Goal: Transaction & Acquisition: Purchase product/service

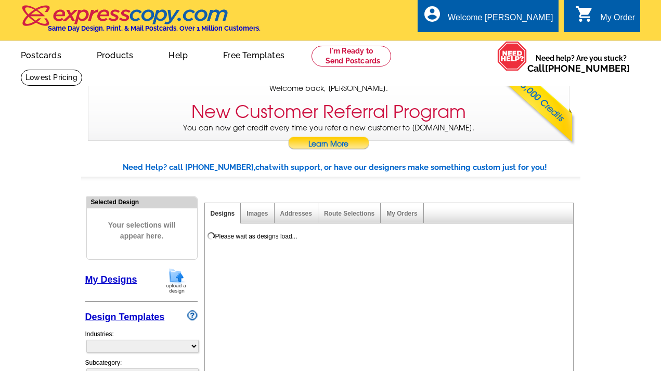
select select "785"
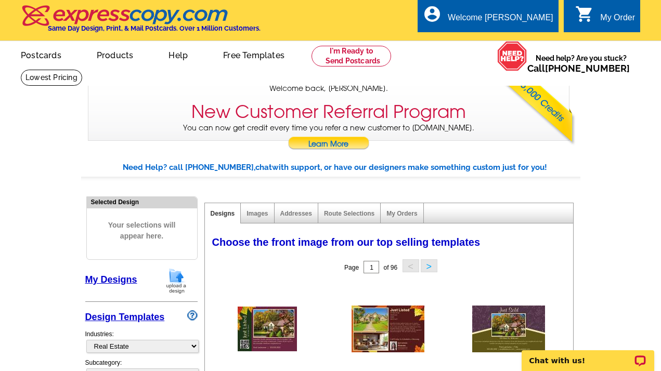
click at [178, 285] on img at bounding box center [176, 281] width 27 height 27
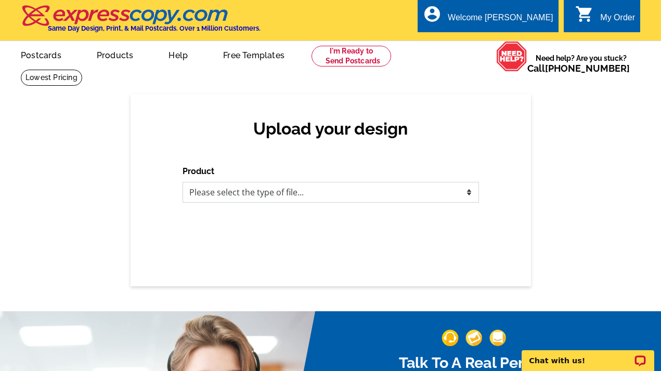
click at [247, 196] on select "Please select the type of file... Postcards Business Cards Letters and flyers G…" at bounding box center [331, 192] width 296 height 21
select select "1"
click at [183, 182] on select "Please select the type of file... Postcards Business Cards Letters and flyers G…" at bounding box center [331, 192] width 296 height 21
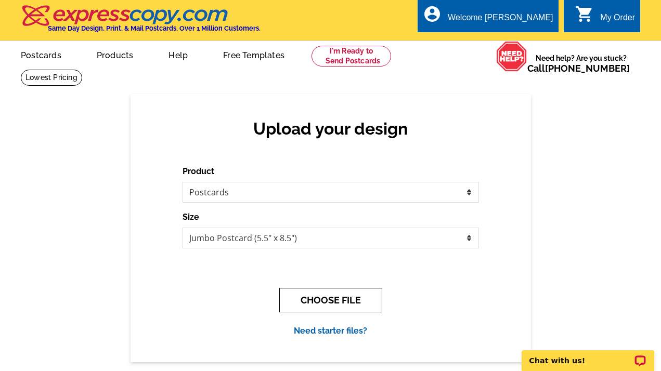
click at [331, 295] on button "CHOOSE FILE" at bounding box center [330, 300] width 103 height 24
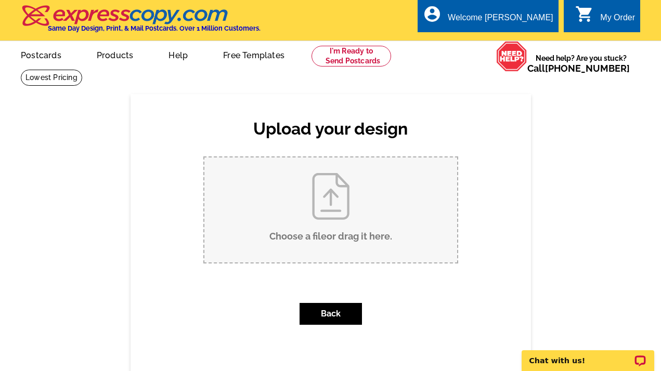
click at [414, 216] on input "Choose a file or drag it here ." at bounding box center [330, 210] width 253 height 105
type input "C:\fakepath\Front.png"
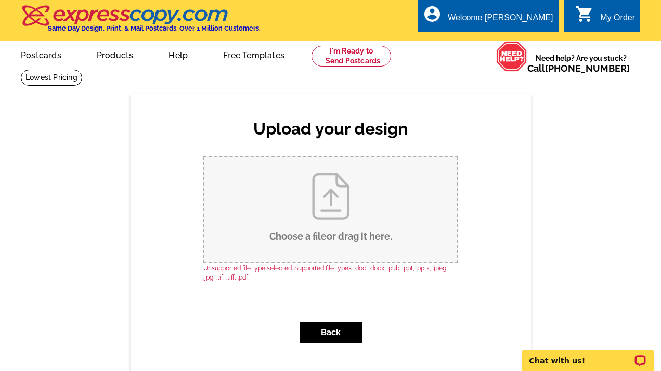
click at [362, 243] on input "Choose a file or drag it here ." at bounding box center [330, 210] width 253 height 105
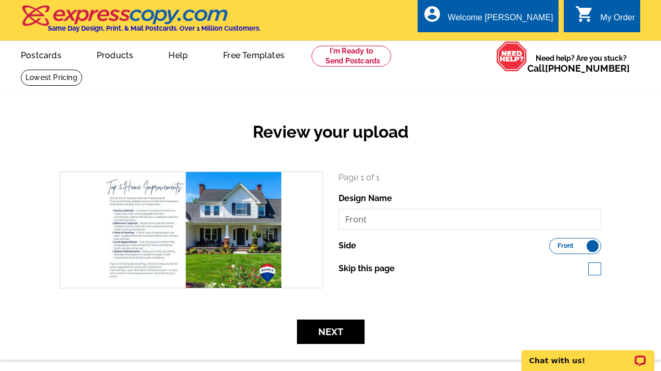
scroll to position [38, 0]
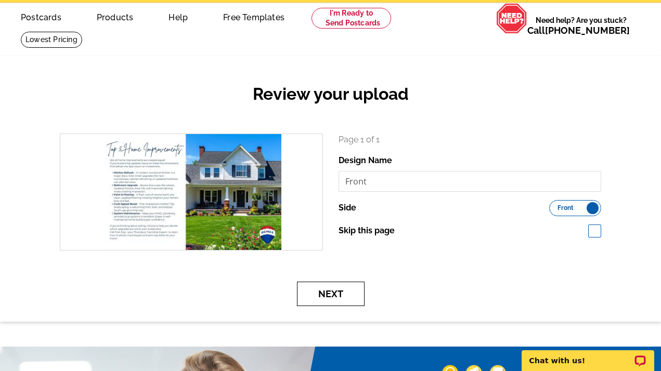
click at [339, 294] on button "Next" at bounding box center [331, 294] width 68 height 24
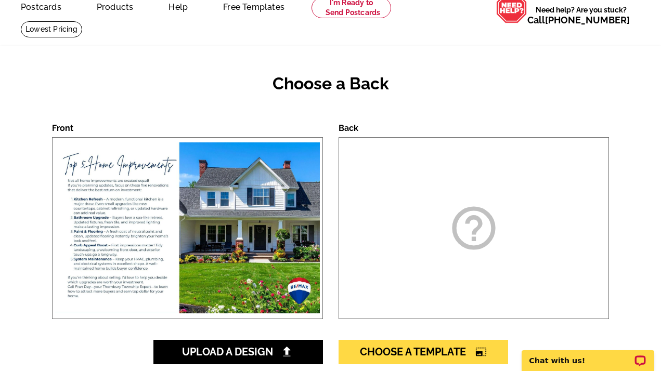
scroll to position [57, 0]
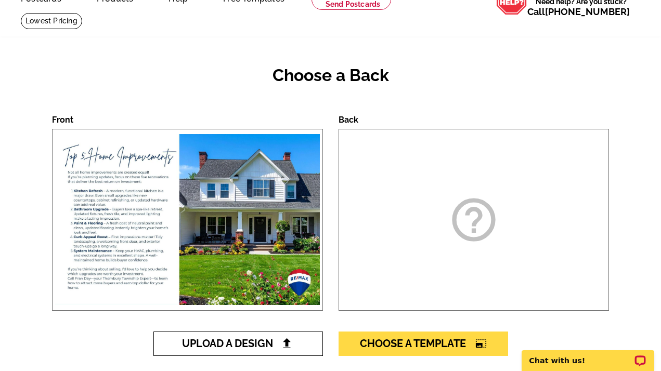
click at [269, 346] on span "Upload A Design" at bounding box center [238, 343] width 112 height 12
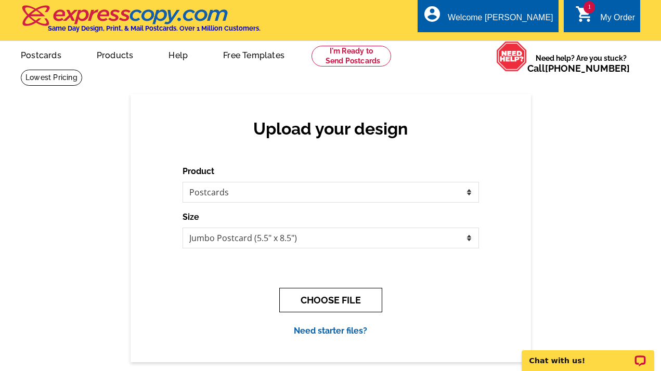
click at [340, 298] on button "CHOOSE FILE" at bounding box center [330, 300] width 103 height 24
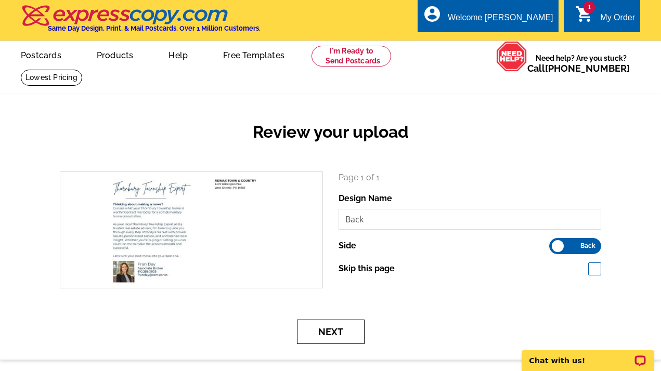
click at [338, 330] on button "Next" at bounding box center [331, 332] width 68 height 24
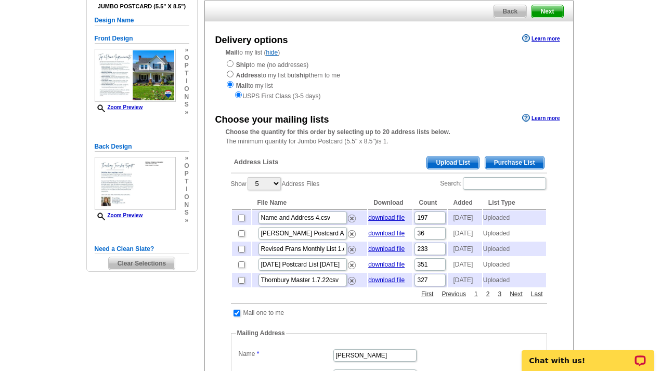
scroll to position [93, 0]
click at [453, 164] on span "Upload List" at bounding box center [452, 163] width 51 height 12
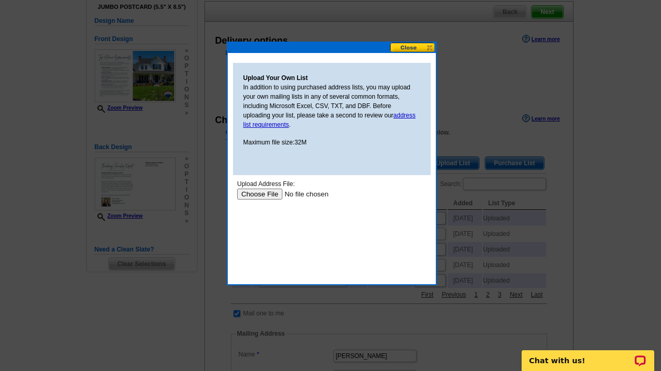
scroll to position [0, 0]
click at [266, 195] on input "file" at bounding box center [303, 194] width 132 height 11
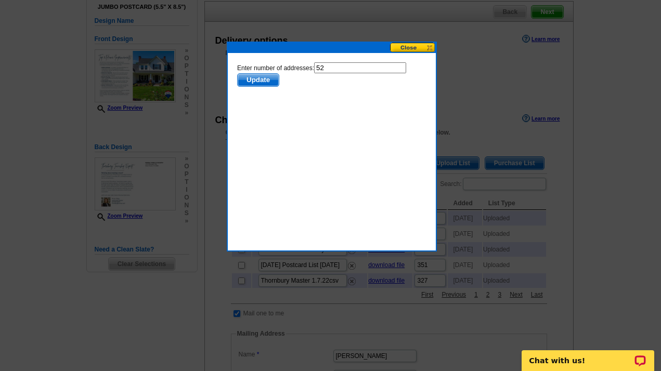
click at [262, 82] on span "Update" at bounding box center [257, 80] width 41 height 12
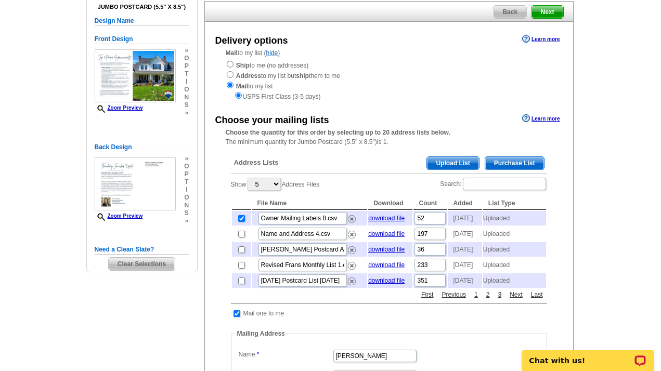
click at [461, 159] on span "Upload List" at bounding box center [452, 163] width 51 height 12
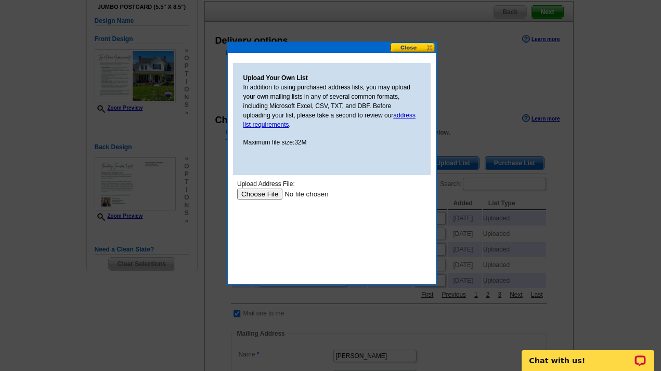
click at [264, 195] on input "file" at bounding box center [303, 194] width 132 height 11
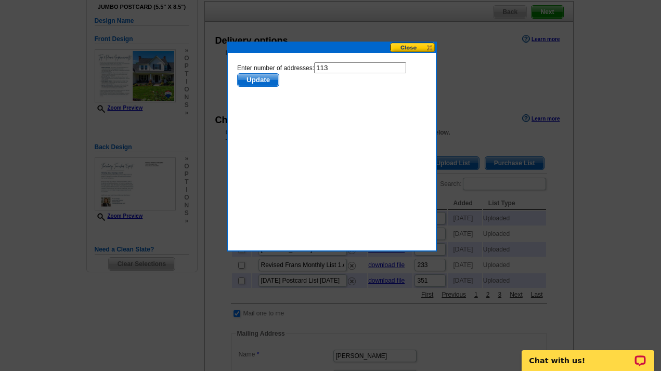
click at [256, 86] on span "Update" at bounding box center [257, 80] width 41 height 12
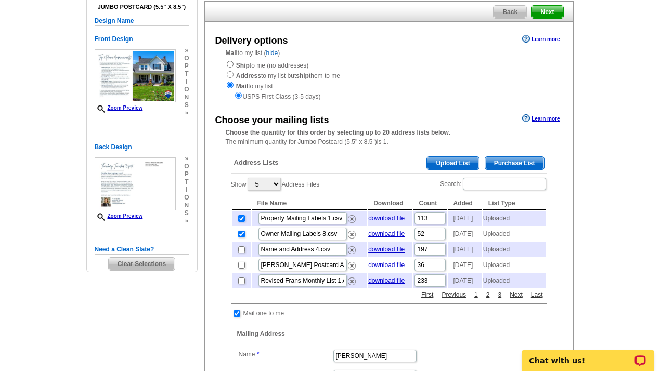
click at [458, 162] on span "Upload List" at bounding box center [452, 163] width 51 height 12
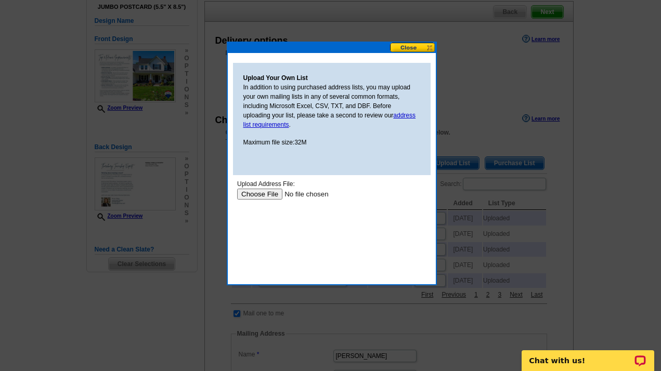
click at [254, 198] on input "file" at bounding box center [303, 194] width 132 height 11
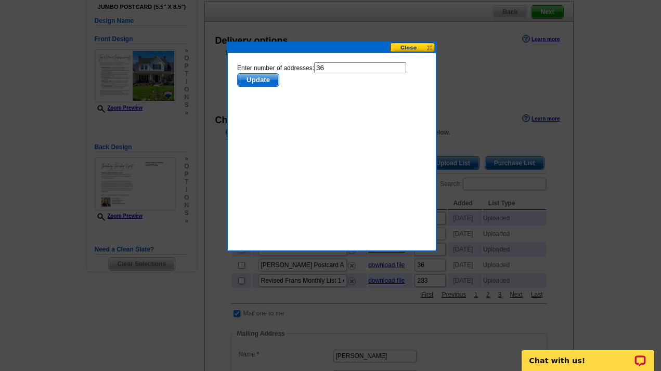
click at [264, 81] on span "Update" at bounding box center [257, 80] width 41 height 12
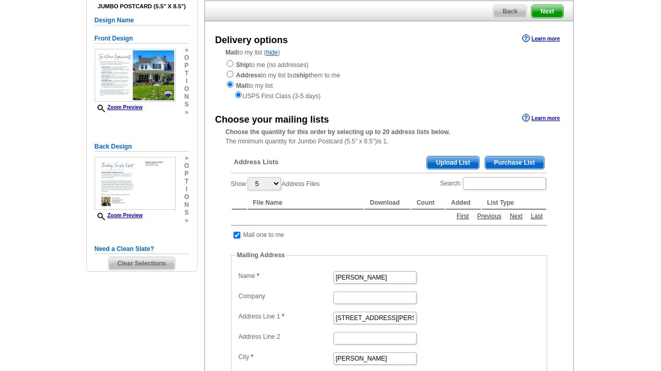
scroll to position [93, 0]
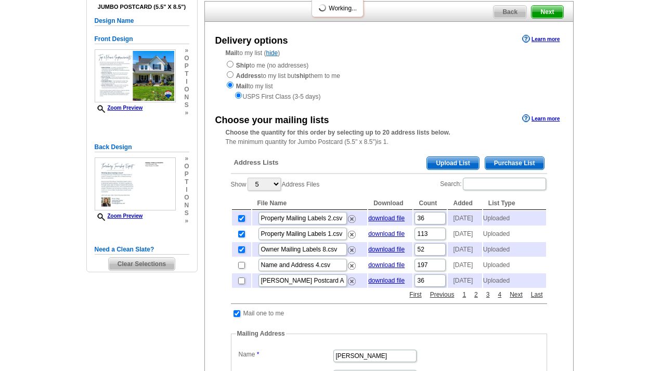
click at [456, 164] on span "Upload List" at bounding box center [452, 163] width 51 height 12
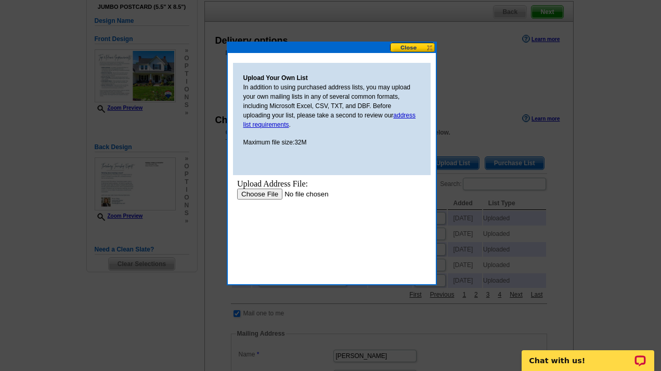
scroll to position [0, 0]
click at [272, 187] on div "Upload Address File:" at bounding box center [331, 183] width 189 height 9
click at [270, 201] on body "Upload Address File: Upload" at bounding box center [331, 226] width 189 height 94
click at [265, 198] on input "file" at bounding box center [303, 194] width 132 height 11
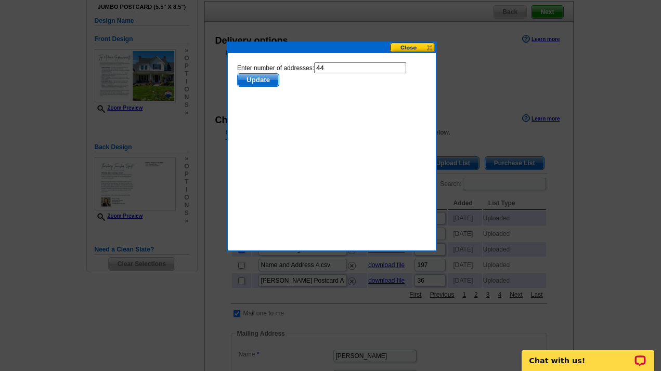
click at [250, 70] on form "Enter number of addresses: 44 Update" at bounding box center [331, 74] width 189 height 24
click at [254, 75] on span "Update" at bounding box center [257, 80] width 41 height 12
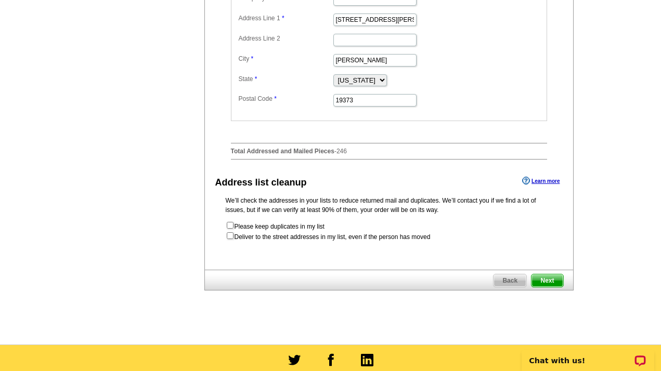
scroll to position [571, 0]
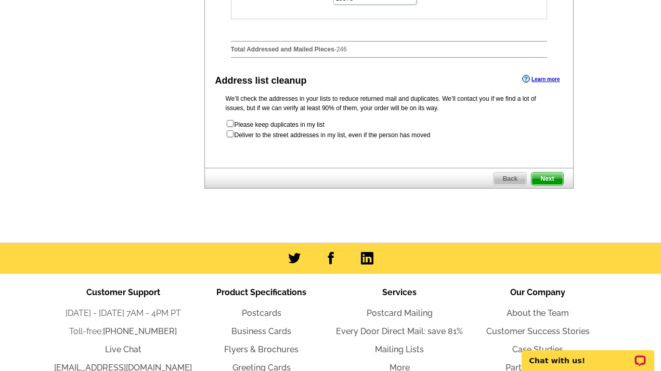
click at [545, 185] on span "Next" at bounding box center [546, 179] width 31 height 12
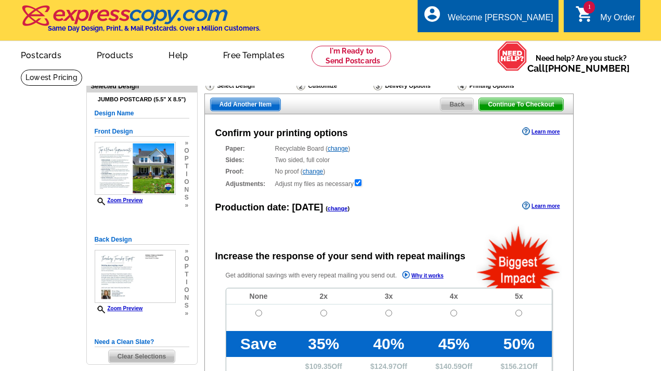
radio input "false"
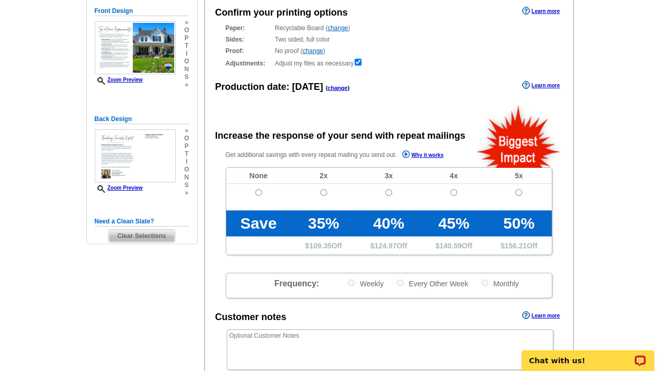
scroll to position [126, 0]
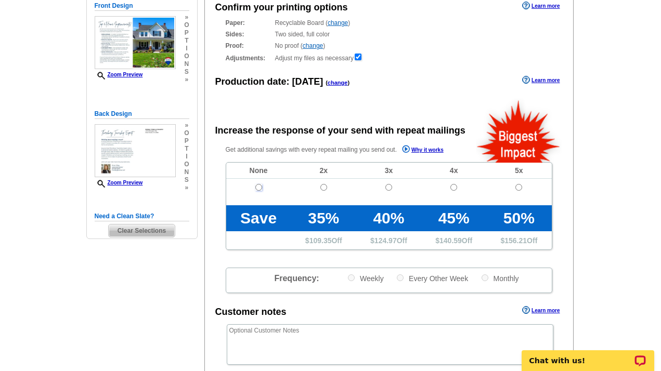
click at [260, 189] on input "radio" at bounding box center [258, 187] width 7 height 7
radio input "true"
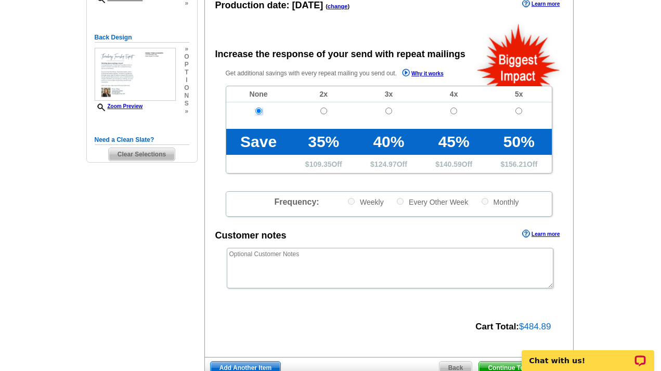
scroll to position [207, 0]
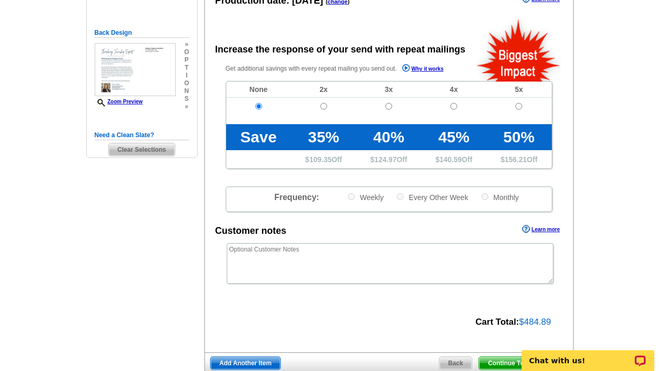
click at [496, 359] on span "Continue To Checkout" at bounding box center [521, 363] width 84 height 12
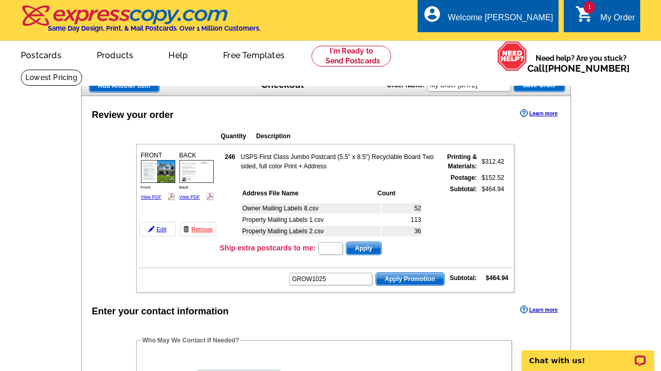
type input "GROW1025"
click at [391, 283] on span "Apply Promotion" at bounding box center [410, 279] width 68 height 12
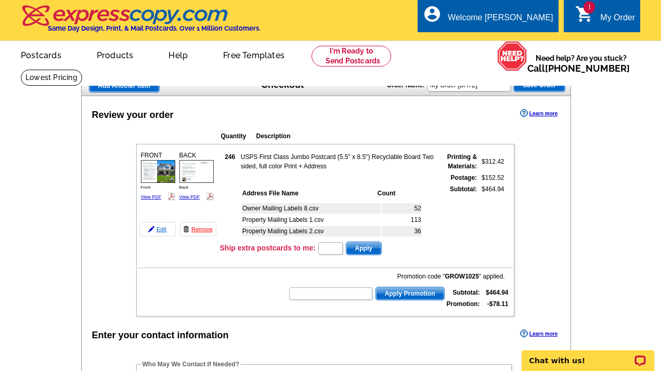
click at [162, 229] on link "Edit" at bounding box center [157, 229] width 36 height 15
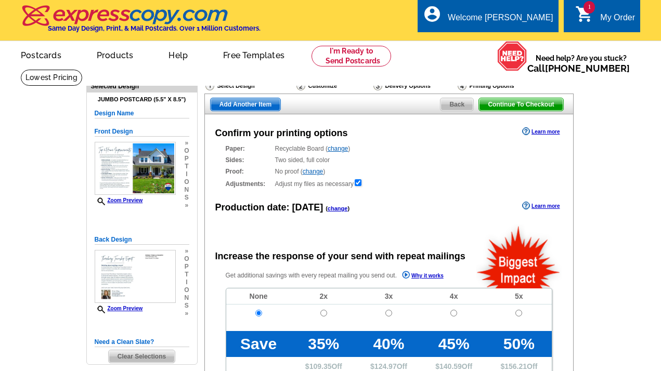
click at [133, 147] on img at bounding box center [135, 169] width 81 height 54
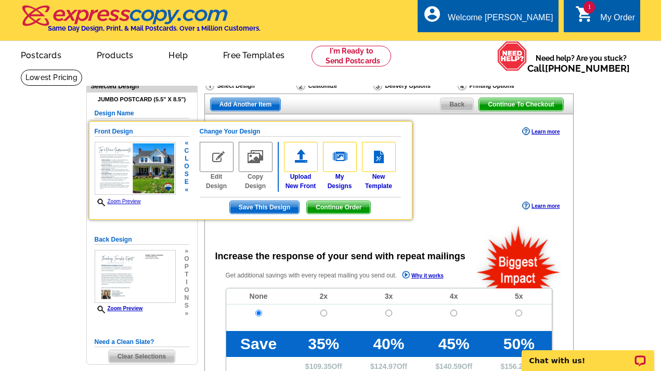
click at [219, 161] on img at bounding box center [217, 157] width 34 height 30
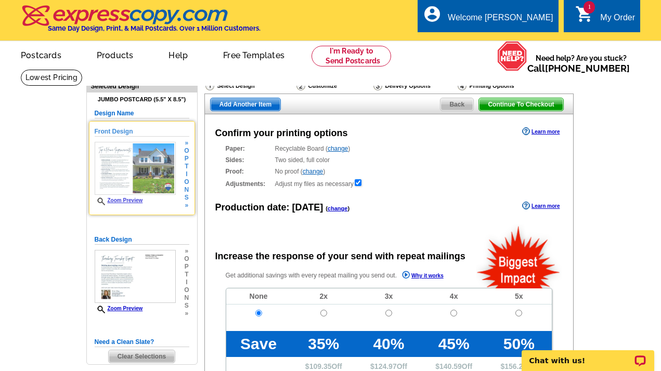
click at [128, 179] on img at bounding box center [135, 169] width 81 height 54
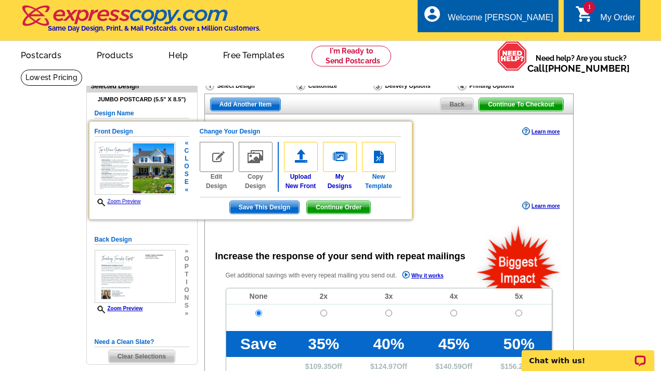
click at [382, 163] on img at bounding box center [379, 157] width 34 height 30
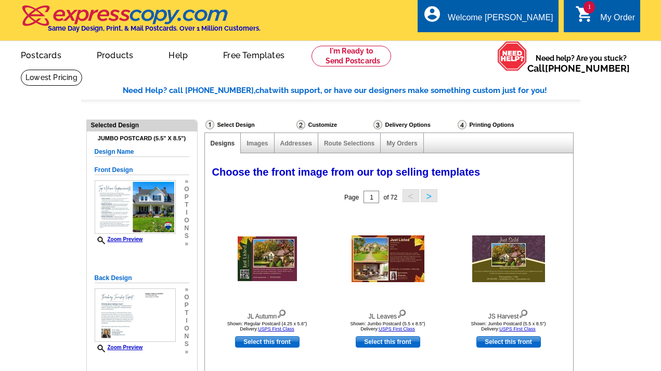
select select "785"
select select "1"
select select "2"
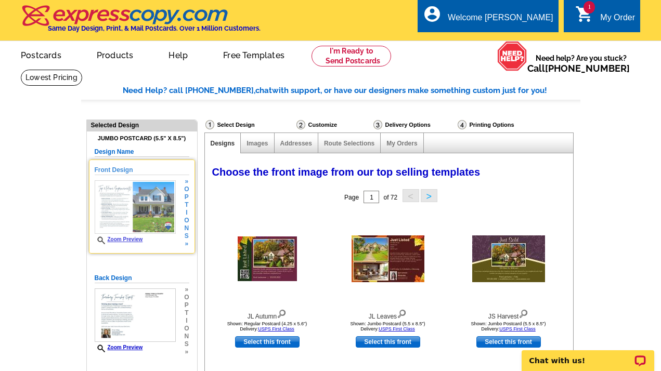
click at [133, 208] on img at bounding box center [135, 207] width 81 height 54
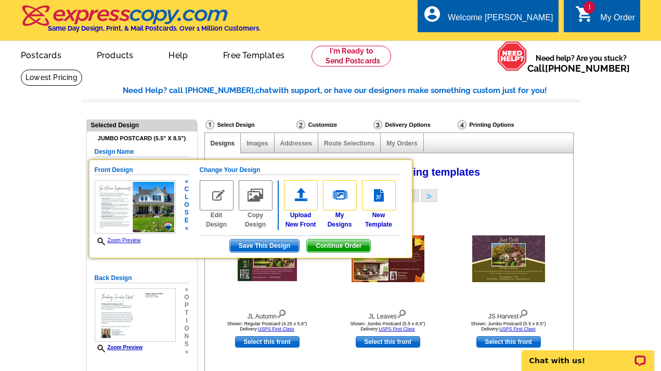
click at [214, 232] on div "Change Your Design Edit Design Copy Design Upload New Front My Designs New Temp…" at bounding box center [300, 208] width 201 height 87
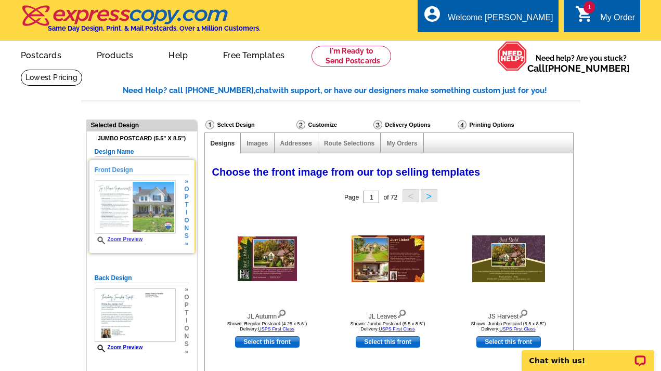
click at [131, 214] on img at bounding box center [135, 207] width 81 height 54
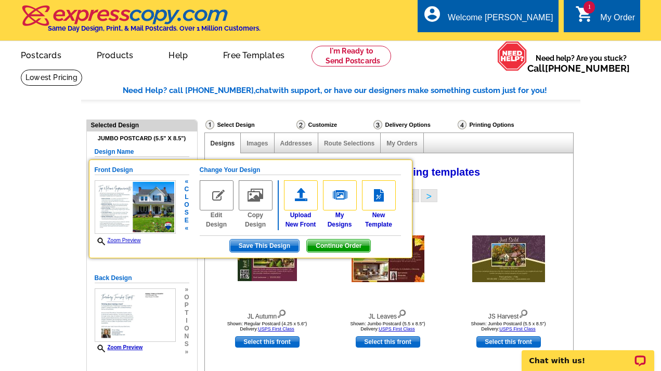
click at [219, 173] on h5 "Change Your Design" at bounding box center [300, 170] width 201 height 10
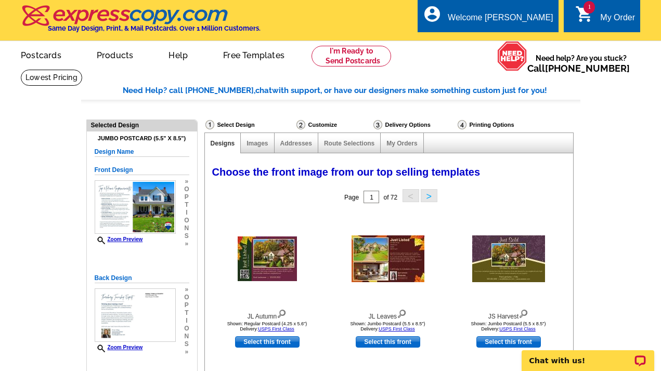
click at [219, 173] on span "Choose the front image from our top selling templates" at bounding box center [346, 171] width 268 height 11
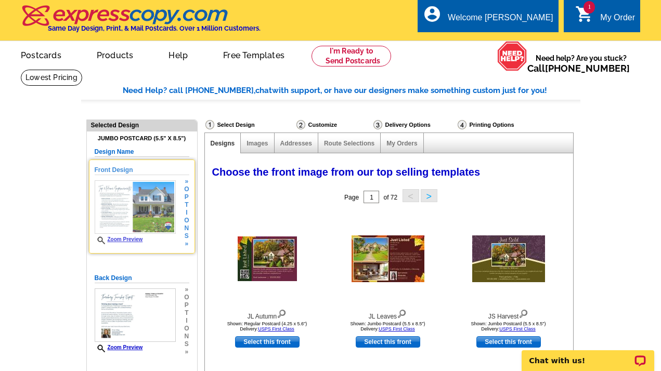
click at [173, 197] on img at bounding box center [135, 207] width 81 height 54
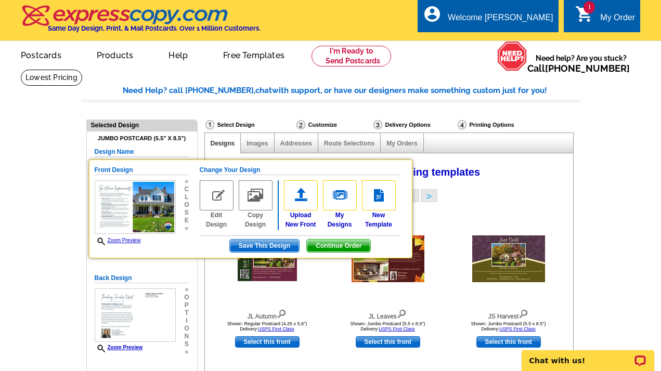
click at [180, 133] on div "Jumbo Postcard (5.5" x 8.5") Design Name Front Design Zoom Preview « c l o s e …" at bounding box center [142, 267] width 110 height 271
click at [167, 139] on h4 "Jumbo Postcard (5.5" x 8.5")" at bounding box center [142, 138] width 95 height 7
click at [310, 100] on hr at bounding box center [330, 102] width 499 height 5
click at [369, 50] on link at bounding box center [351, 56] width 80 height 21
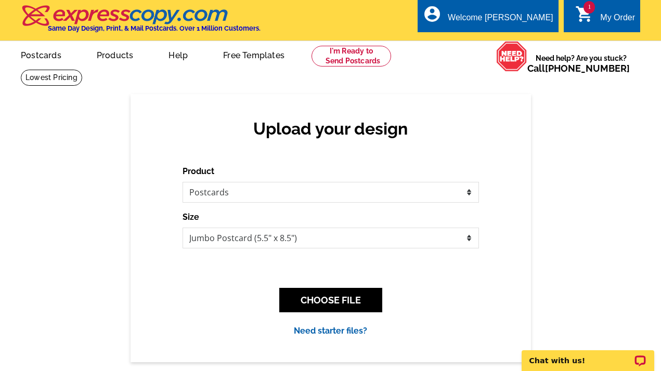
select select "1"
click at [183, 228] on select "Jumbo Postcard (5.5" x 8.5") Regular Postcard (4.25" x 5.6") Panoramic Postcard…" at bounding box center [331, 238] width 296 height 21
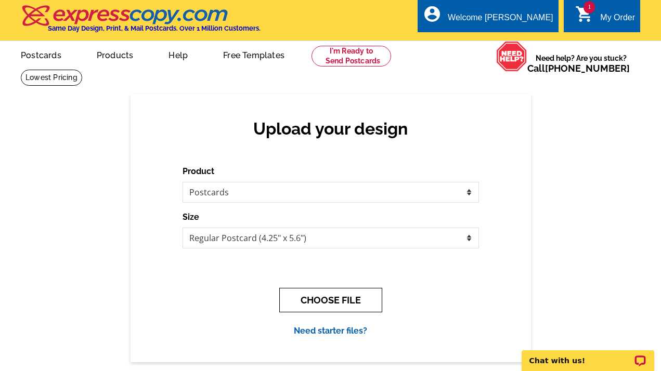
click at [337, 305] on button "CHOOSE FILE" at bounding box center [330, 300] width 103 height 24
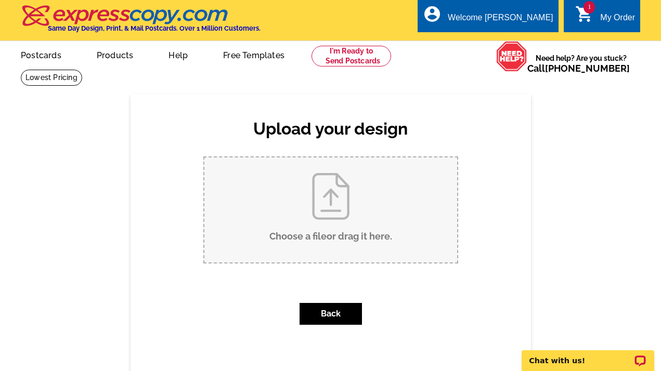
click at [346, 241] on input "Choose a file or drag it here ." at bounding box center [330, 210] width 253 height 105
type input "C:\fakepath\Front.jpg"
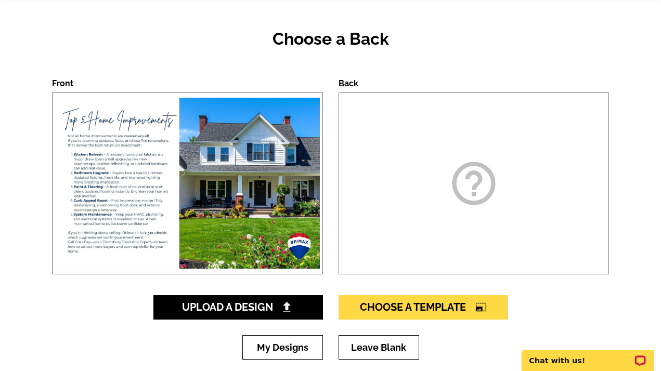
scroll to position [94, 0]
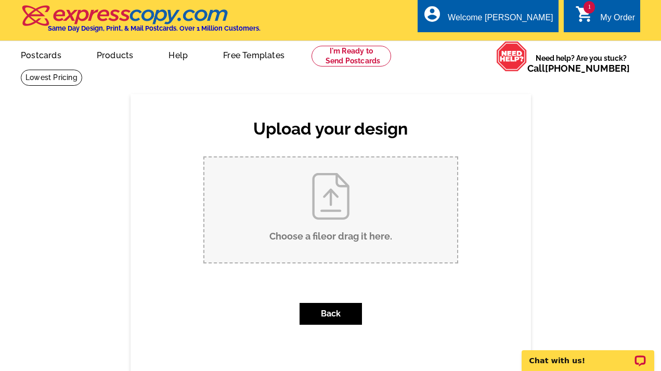
click at [349, 194] on input "Choose a file or drag it here ." at bounding box center [330, 210] width 253 height 105
type input "C:\fakepath\Back.jpg"
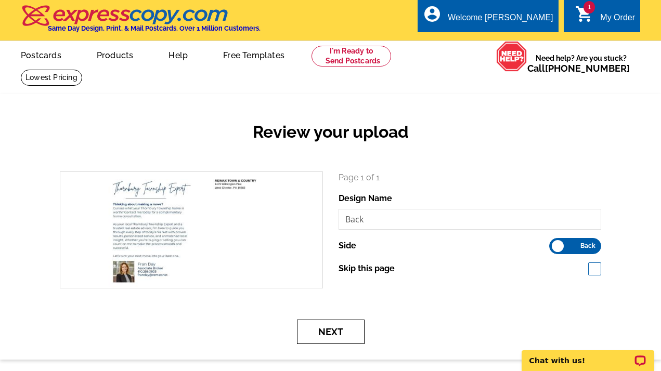
click at [332, 331] on button "Next" at bounding box center [331, 332] width 68 height 24
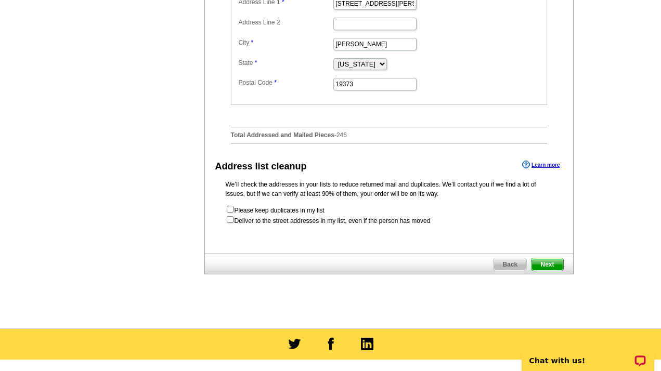
scroll to position [497, 0]
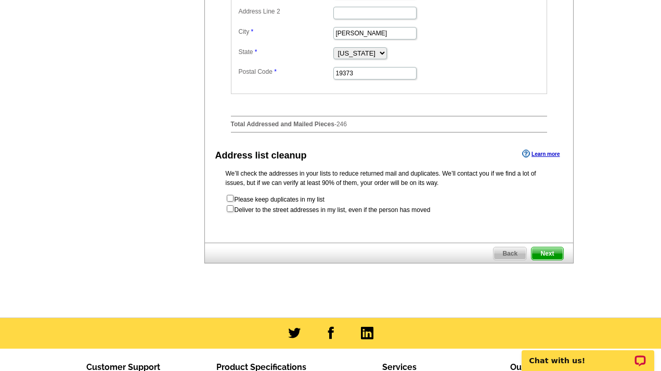
click at [540, 260] on span "Next" at bounding box center [546, 254] width 31 height 12
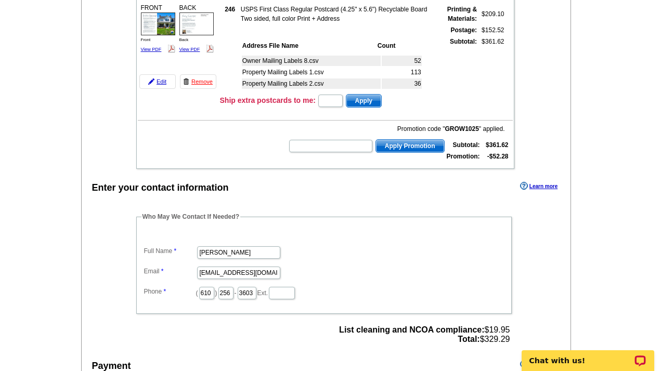
scroll to position [152, 0]
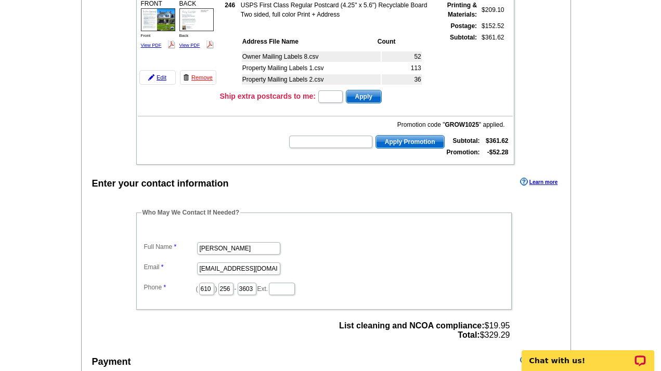
click at [465, 123] on b "GROW1025" at bounding box center [462, 124] width 34 height 7
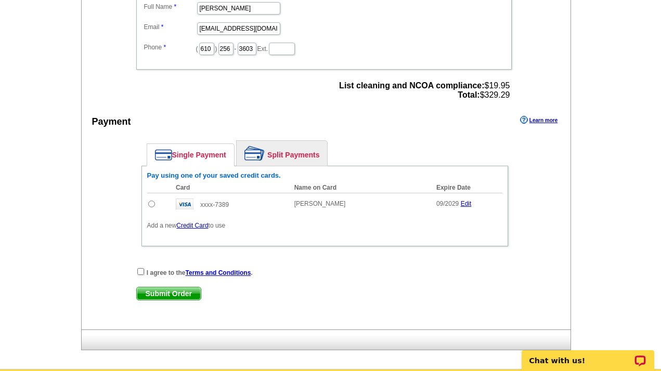
scroll to position [391, 0]
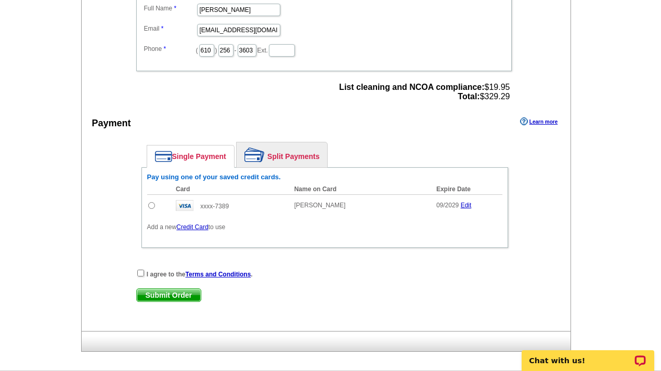
click at [150, 205] on input "radio" at bounding box center [151, 205] width 7 height 7
radio input "true"
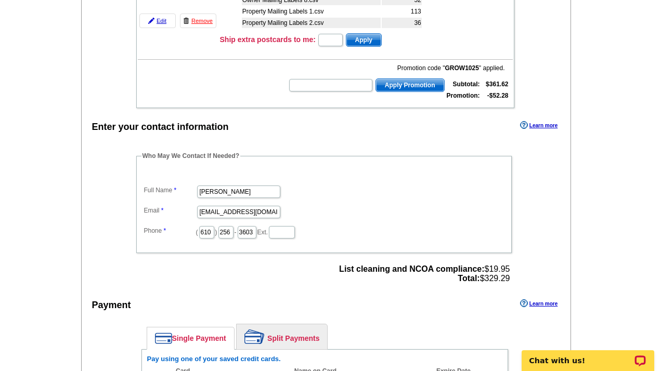
scroll to position [0, 0]
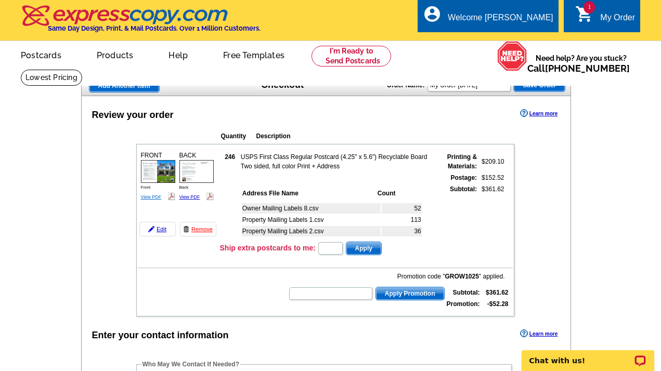
click at [149, 196] on link "View PDF" at bounding box center [151, 196] width 21 height 5
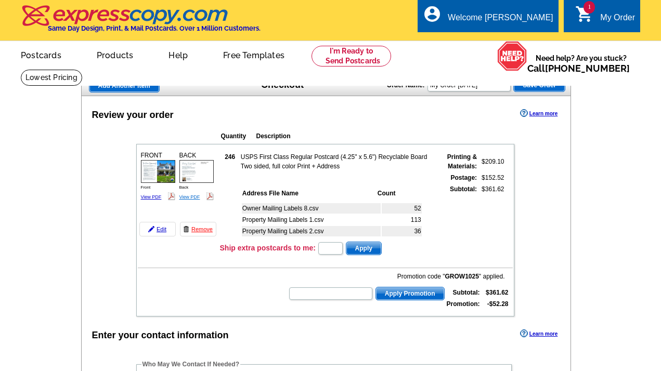
click at [191, 197] on link "View PDF" at bounding box center [189, 196] width 21 height 5
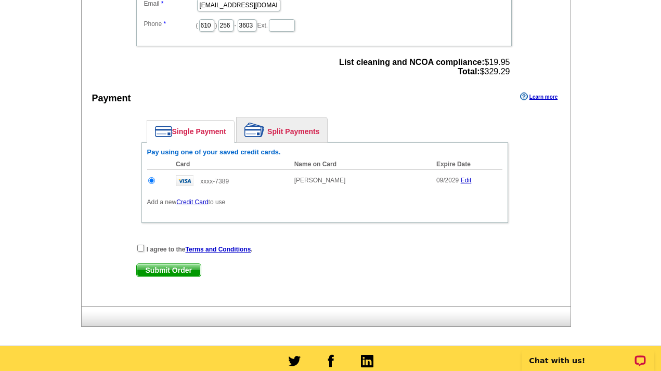
scroll to position [430, 0]
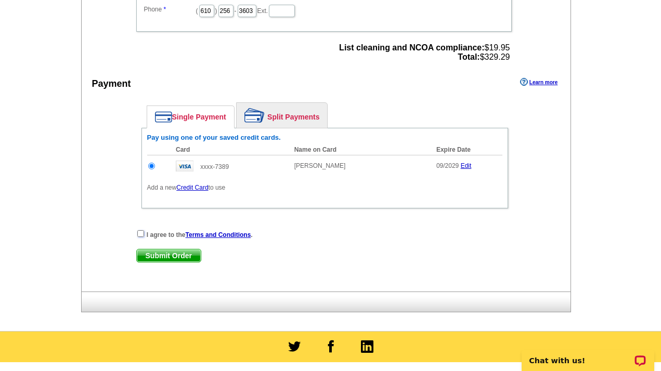
click at [141, 233] on input "checkbox" at bounding box center [140, 233] width 7 height 7
checkbox input "true"
click at [176, 254] on span "Submit Order" at bounding box center [169, 256] width 64 height 12
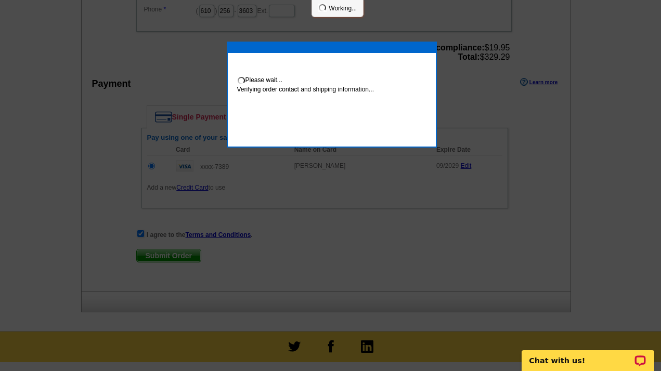
scroll to position [426, 0]
